Goal: Information Seeking & Learning: Learn about a topic

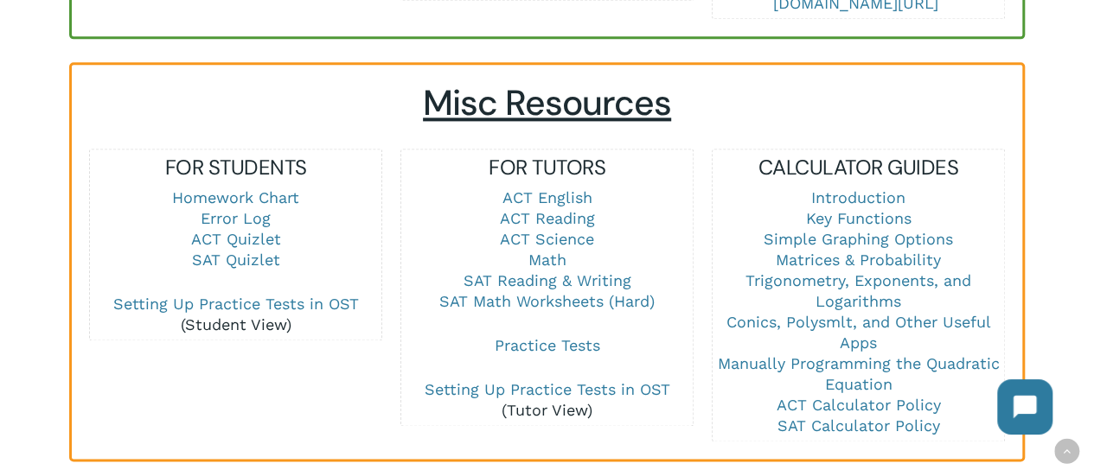
scroll to position [1152, 0]
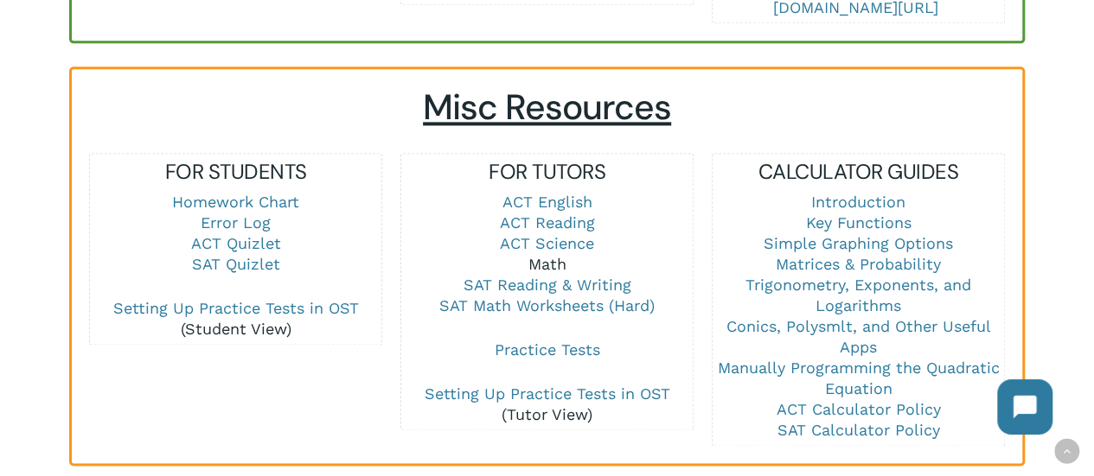
click at [538, 255] on link "Math" at bounding box center [547, 264] width 38 height 18
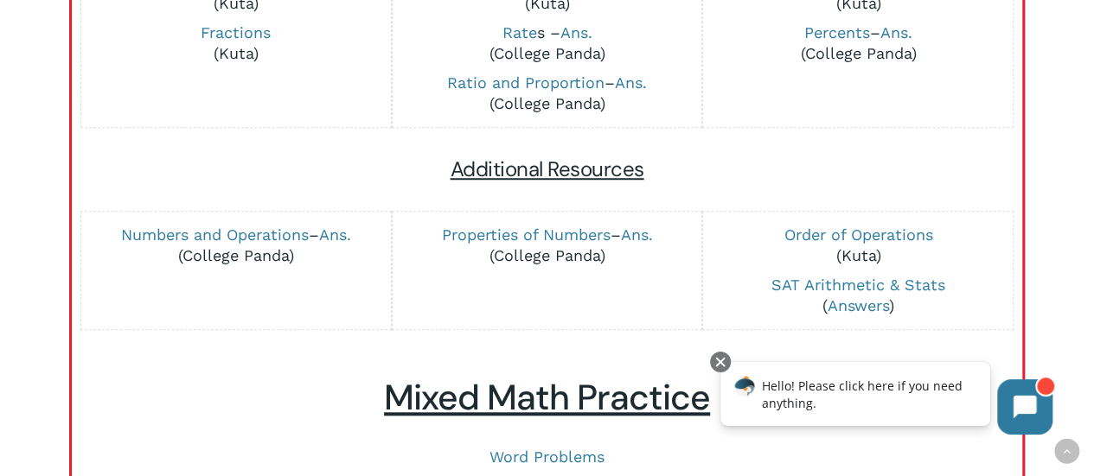
scroll to position [464, 0]
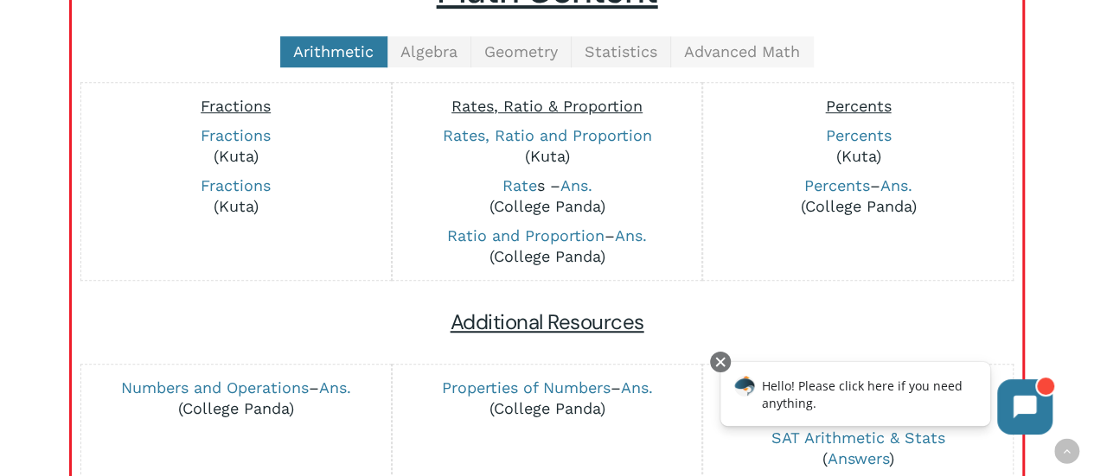
click at [699, 52] on span "Advanced Math" at bounding box center [742, 51] width 116 height 18
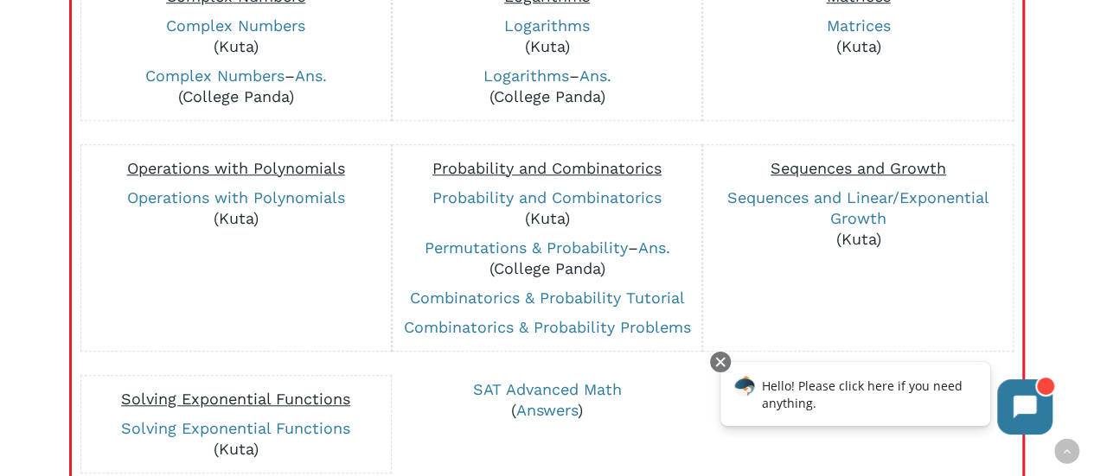
scroll to position [573, 0]
click at [867, 220] on link "Sequences and Linear/Exponential Growth" at bounding box center [858, 208] width 262 height 39
